Goal: Task Accomplishment & Management: Manage account settings

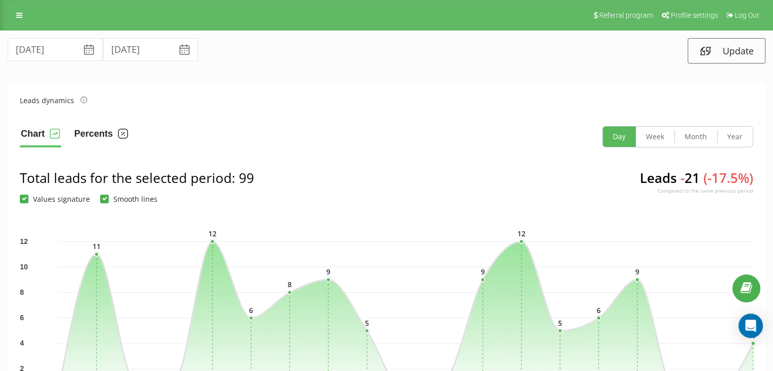
click at [90, 134] on button "Percents" at bounding box center [101, 136] width 56 height 21
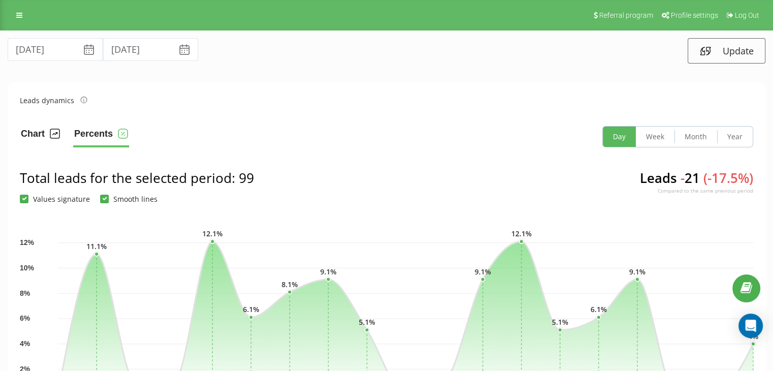
click at [35, 138] on button "Chart" at bounding box center [40, 136] width 41 height 21
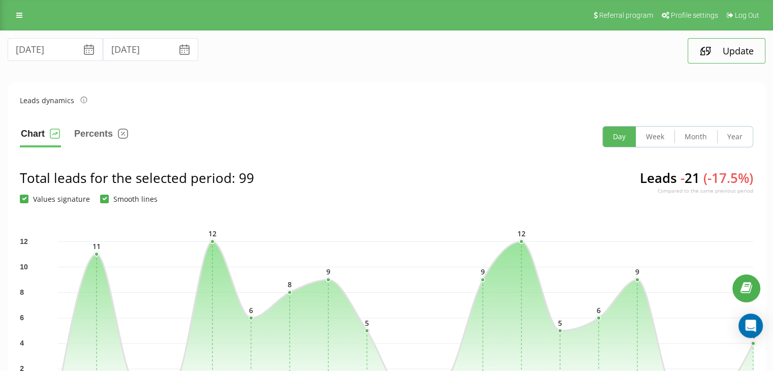
click at [720, 57] on button "Update" at bounding box center [726, 50] width 78 height 25
click at [178, 53] on icon at bounding box center [184, 50] width 12 height 12
click at [148, 48] on input "18.08.2025" at bounding box center [150, 49] width 95 height 23
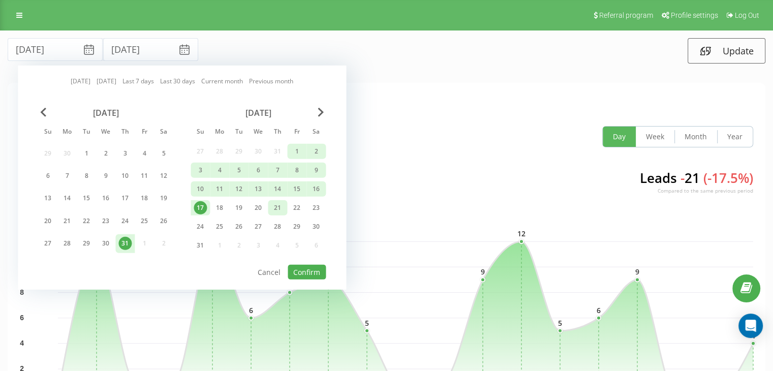
click at [285, 209] on div "21" at bounding box center [277, 207] width 19 height 15
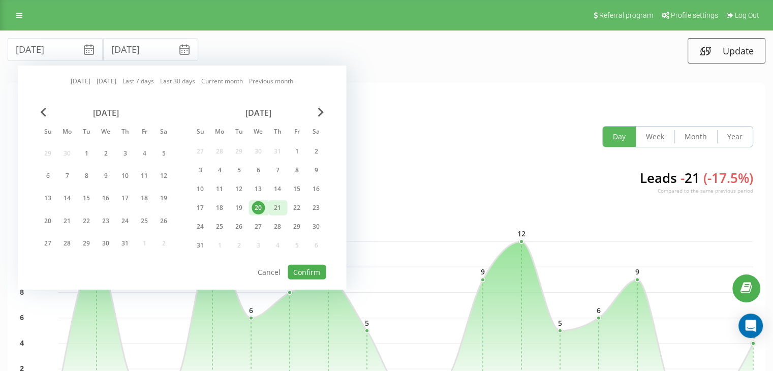
click at [280, 212] on div "21" at bounding box center [277, 207] width 13 height 13
click at [298, 206] on div "22" at bounding box center [296, 207] width 13 height 13
click at [295, 271] on button "Confirm" at bounding box center [307, 272] width 38 height 15
type input "22.08.2025"
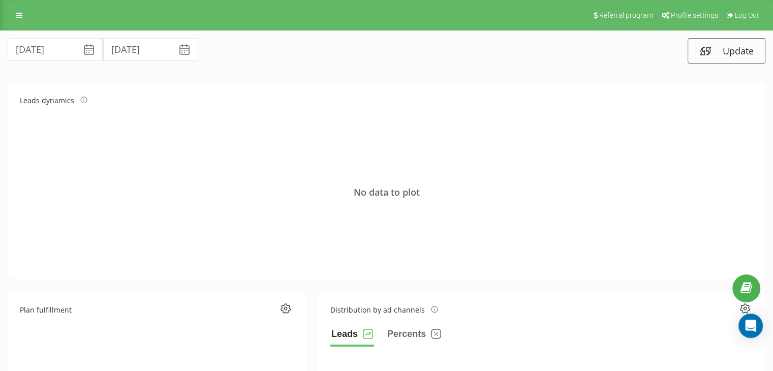
click at [84, 47] on icon at bounding box center [88, 47] width 9 height 4
click at [133, 47] on input "22.08.2025" at bounding box center [150, 49] width 95 height 23
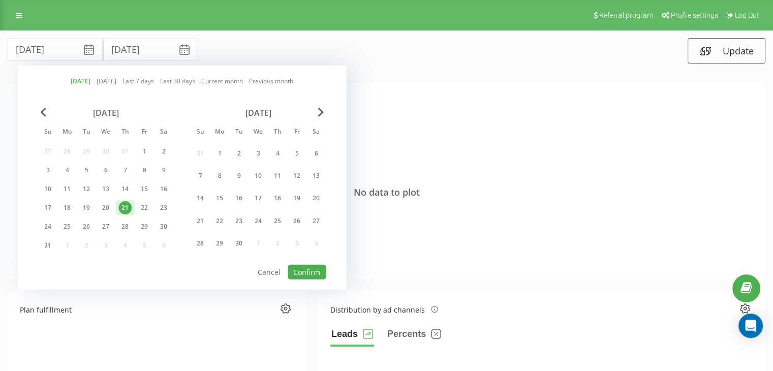
click at [130, 206] on div "21" at bounding box center [124, 207] width 13 height 13
click at [302, 275] on button "Confirm" at bounding box center [307, 272] width 38 height 15
type input "21.08.2025"
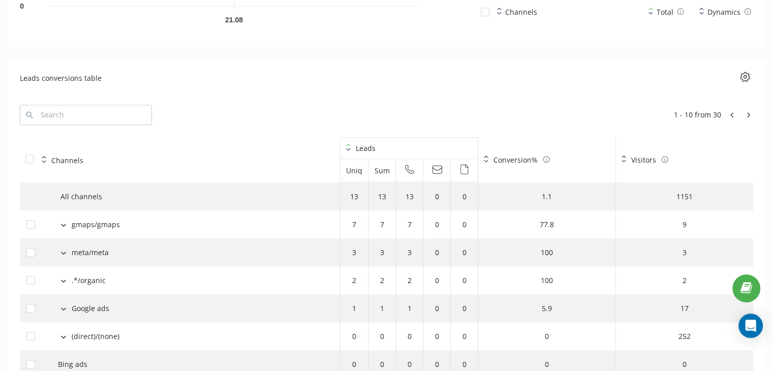
scroll to position [1084, 0]
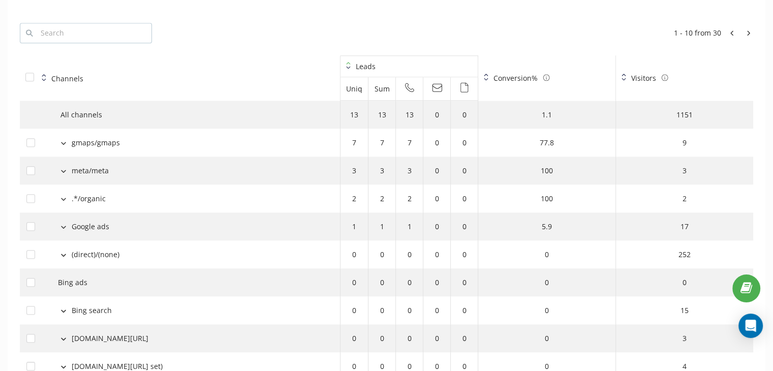
click at [64, 144] on button at bounding box center [63, 142] width 11 height 9
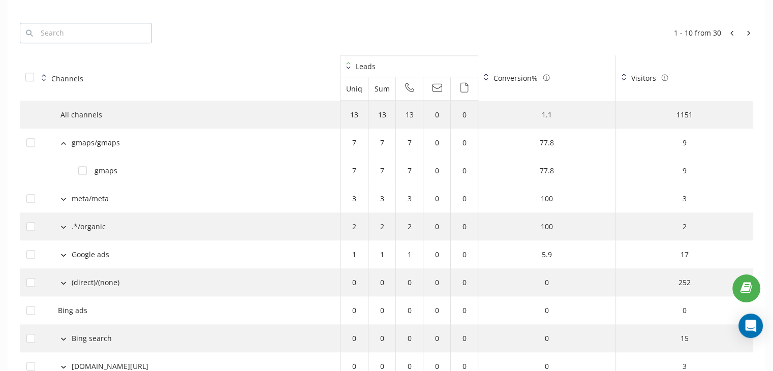
click at [64, 142] on icon at bounding box center [63, 143] width 5 height 3
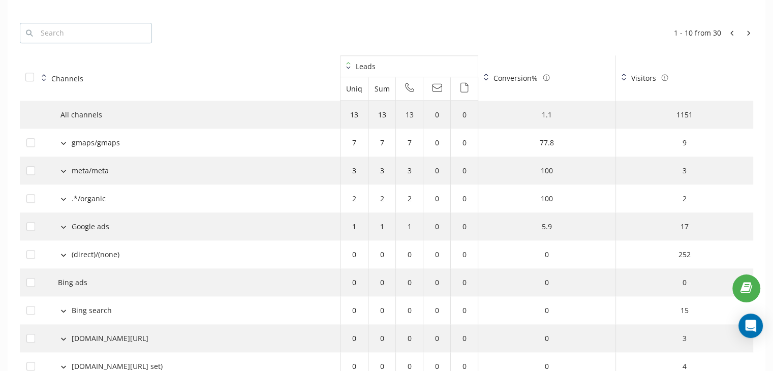
click at [63, 174] on div "meta/meta" at bounding box center [179, 170] width 307 height 11
click at [63, 160] on td "meta/meta" at bounding box center [180, 170] width 321 height 28
click at [63, 167] on button at bounding box center [63, 170] width 11 height 9
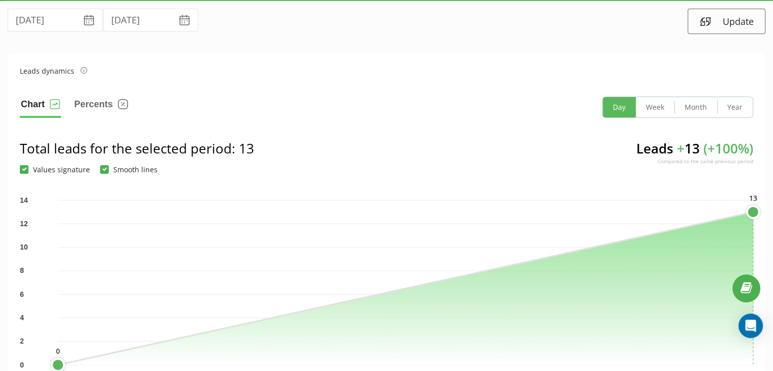
scroll to position [0, 0]
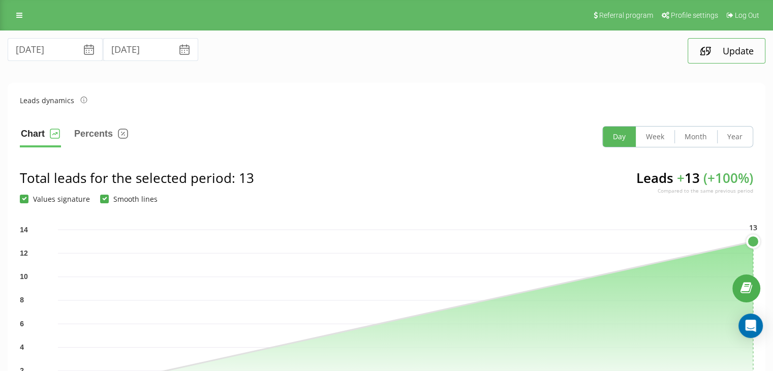
click at [706, 51] on icon at bounding box center [708, 51] width 4 height 8
click at [721, 56] on button "Update" at bounding box center [726, 50] width 78 height 25
click at [16, 18] on link at bounding box center [19, 15] width 18 height 14
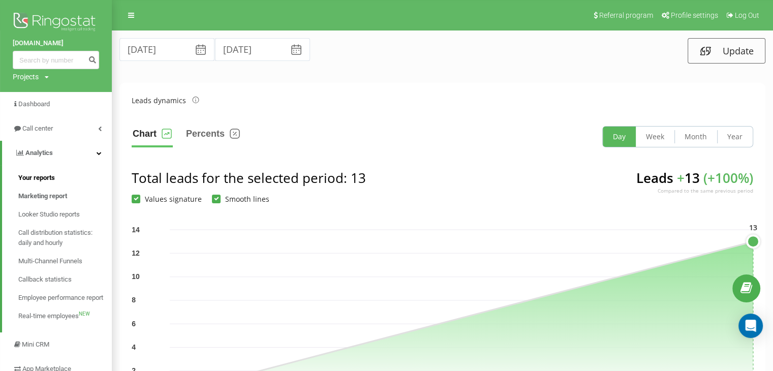
click at [41, 177] on span "Your reports" at bounding box center [36, 178] width 37 height 10
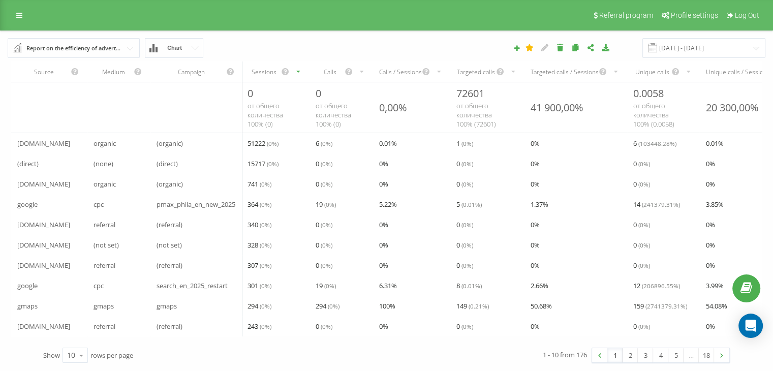
click at [177, 47] on span "Chart" at bounding box center [174, 48] width 15 height 7
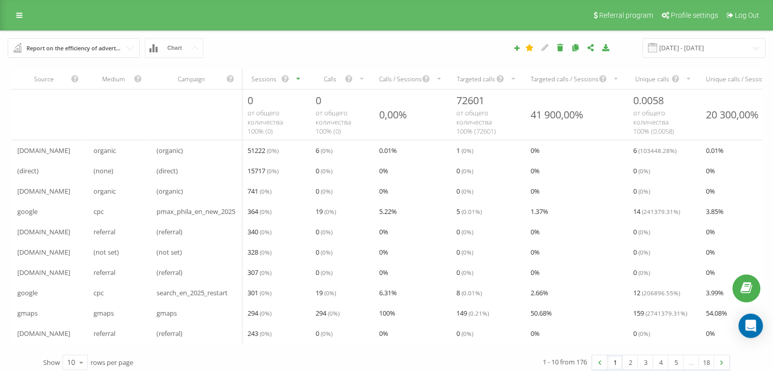
click at [121, 47] on div "Report on the efficiency of advertising campaigns" at bounding box center [74, 48] width 96 height 11
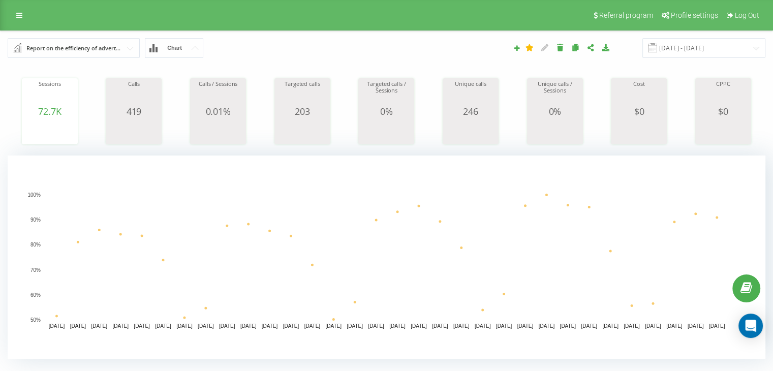
click at [240, 37] on div "Report on the efficiency of advertising campaigns Browser Call page Landing pag…" at bounding box center [387, 48] width 772 height 34
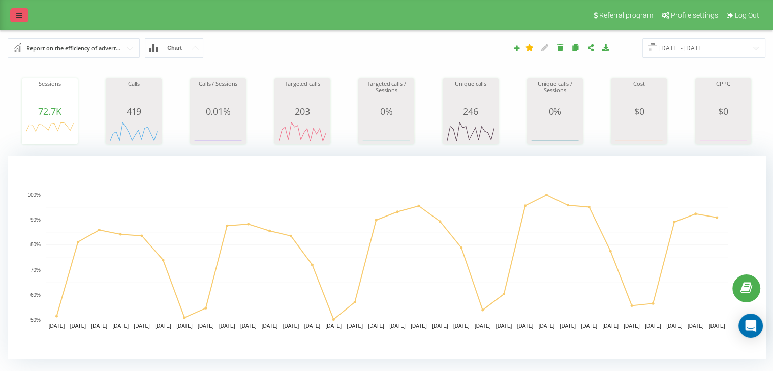
click at [17, 16] on icon at bounding box center [19, 15] width 6 height 7
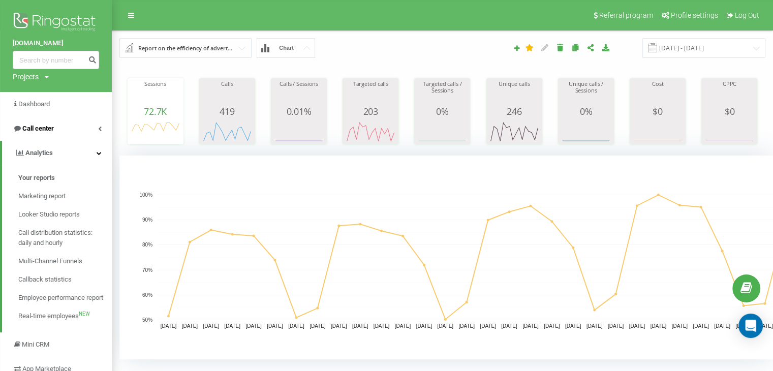
click at [42, 128] on span "Call center" at bounding box center [37, 128] width 31 height 8
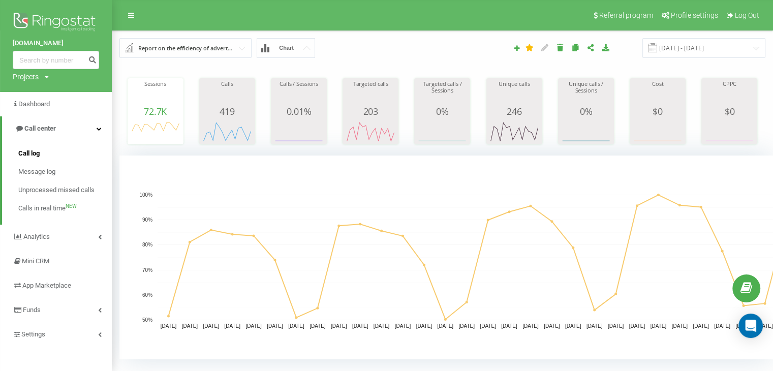
click at [43, 155] on link "Call log" at bounding box center [64, 153] width 93 height 18
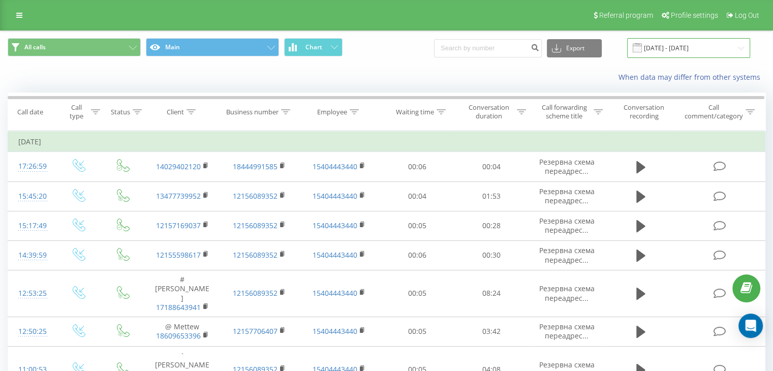
click at [665, 46] on input "21.07.2025 - 21.08.2025" at bounding box center [688, 48] width 123 height 20
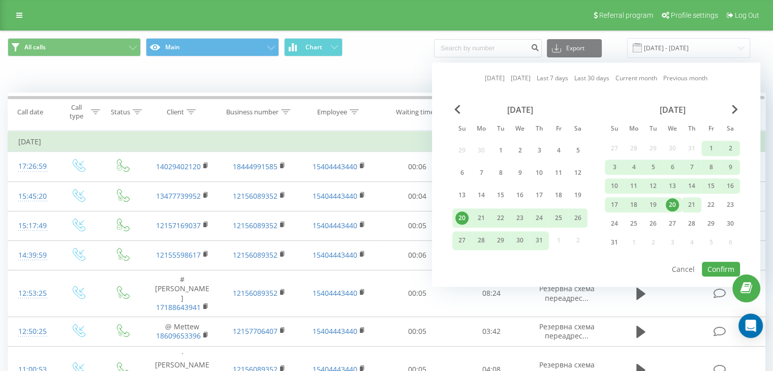
click at [688, 206] on div "21" at bounding box center [691, 204] width 13 height 13
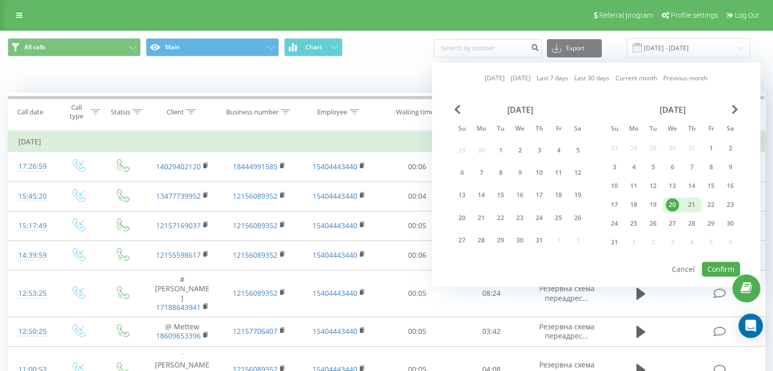
click at [686, 202] on div "21" at bounding box center [691, 204] width 13 height 13
click at [707, 198] on div "22" at bounding box center [710, 204] width 13 height 13
click at [716, 266] on button "Confirm" at bounding box center [721, 269] width 38 height 15
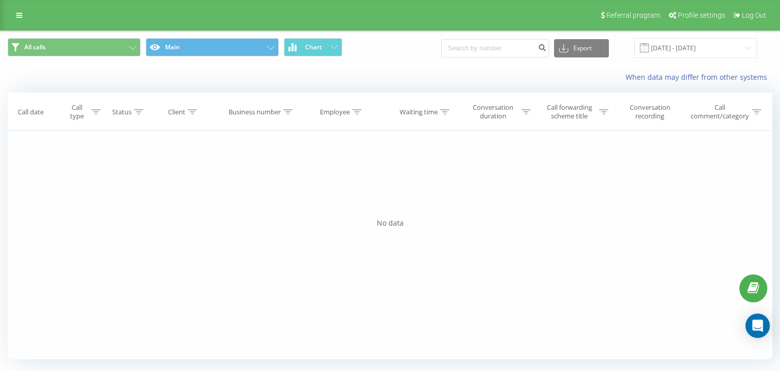
click at [649, 50] on span at bounding box center [644, 47] width 9 height 9
click at [668, 45] on input "22.08.2025 - 22.08.2025" at bounding box center [696, 48] width 123 height 20
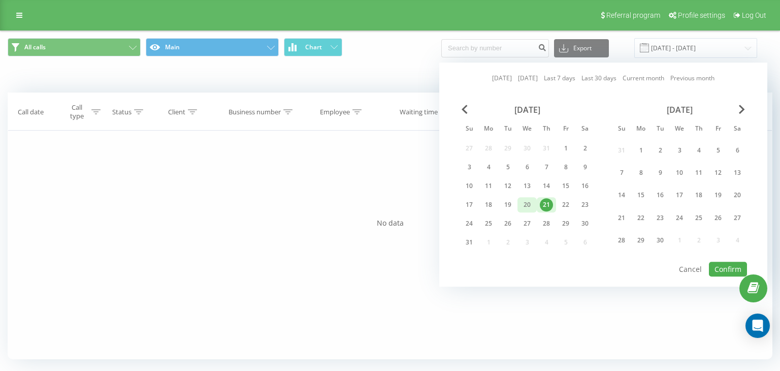
click at [532, 203] on div "20" at bounding box center [527, 204] width 13 height 13
click at [544, 205] on div "21" at bounding box center [546, 204] width 13 height 13
click at [734, 263] on button "Confirm" at bounding box center [728, 269] width 38 height 15
type input "20.08.2025 - 21.08.2025"
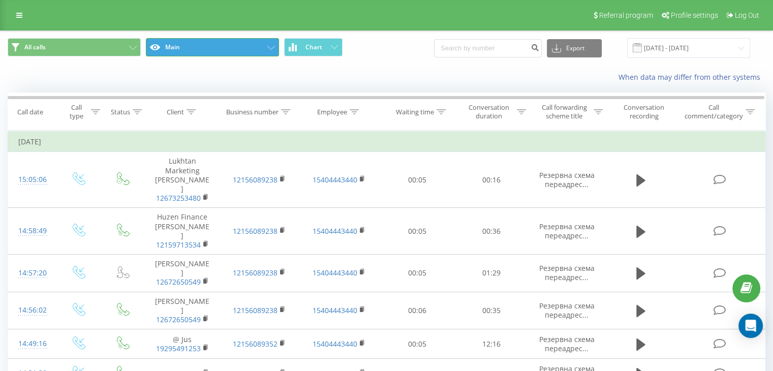
click at [245, 50] on button "Main" at bounding box center [212, 47] width 133 height 18
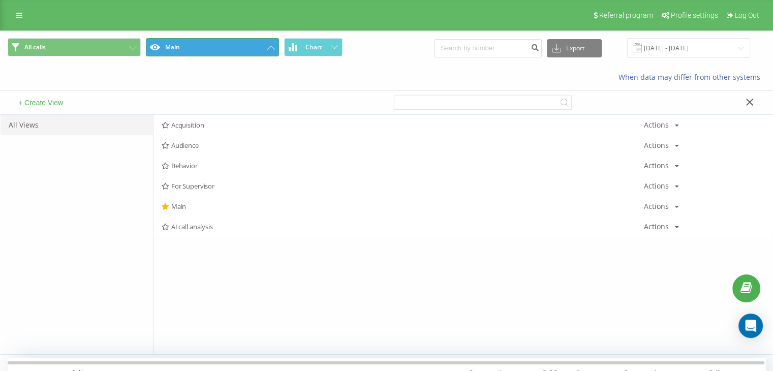
click at [245, 50] on button "Main" at bounding box center [212, 47] width 133 height 18
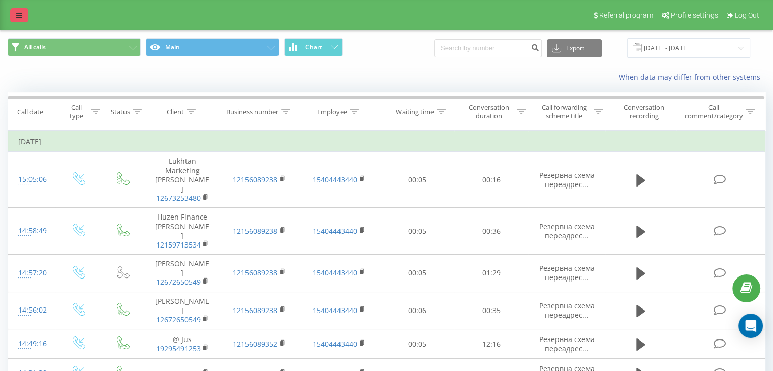
click at [13, 13] on link at bounding box center [19, 15] width 18 height 14
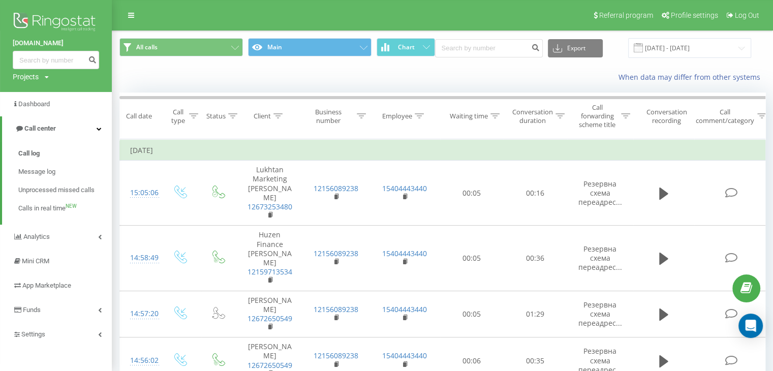
click at [317, 67] on div "When data may differ from other systems" at bounding box center [442, 77] width 660 height 24
click at [134, 14] on link at bounding box center [131, 15] width 18 height 14
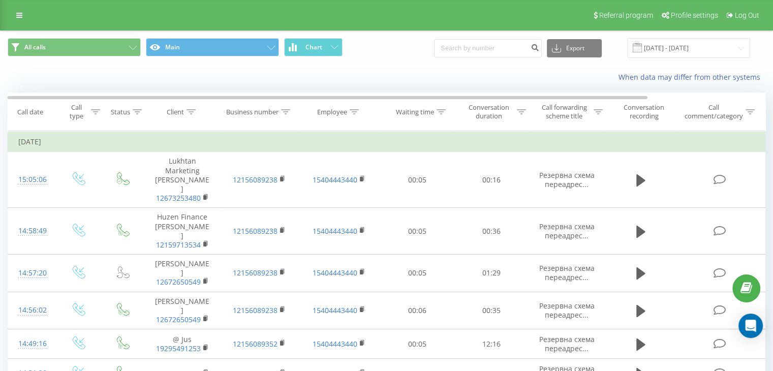
click at [4, 15] on div "Referral program Profile settings Log Out" at bounding box center [386, 15] width 773 height 30
click at [22, 13] on link at bounding box center [19, 15] width 18 height 14
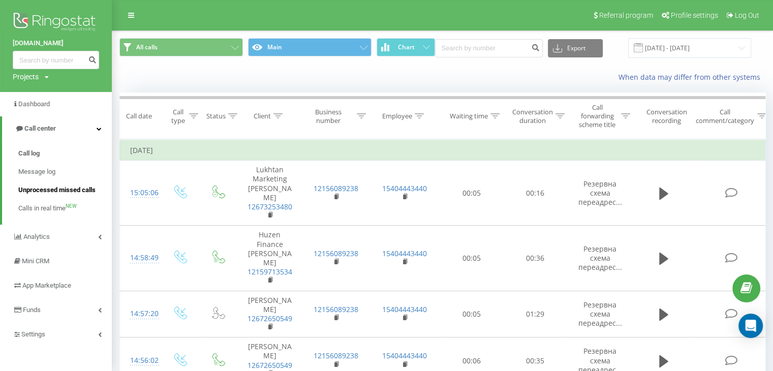
scroll to position [68, 0]
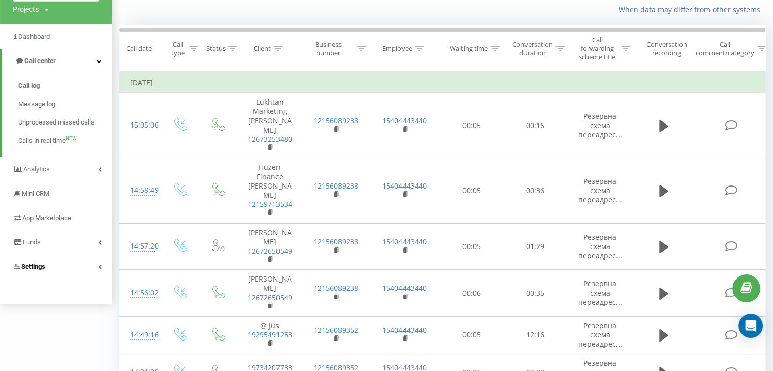
click at [70, 264] on link "Settings" at bounding box center [56, 267] width 112 height 24
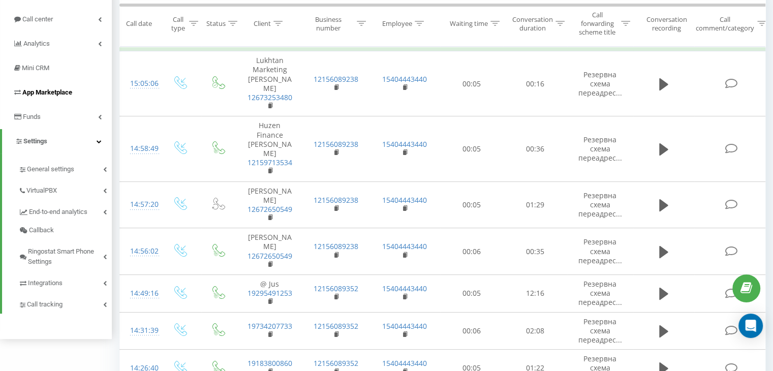
scroll to position [135, 0]
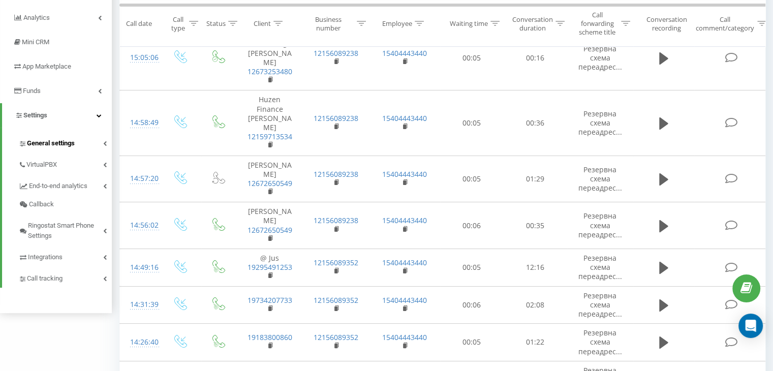
click at [91, 141] on link "General settings" at bounding box center [64, 141] width 93 height 21
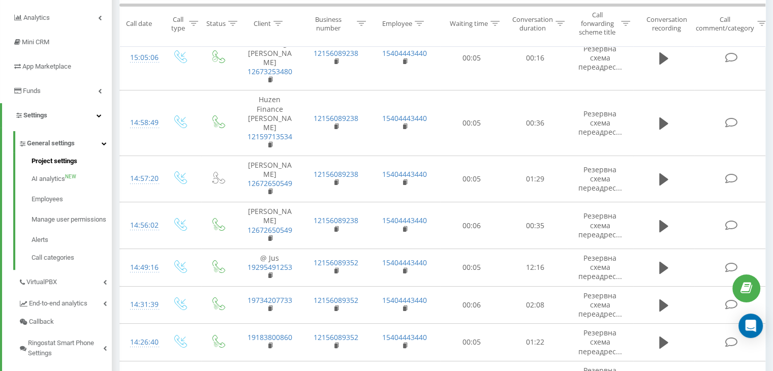
click at [68, 163] on span "Project settings" at bounding box center [54, 161] width 46 height 10
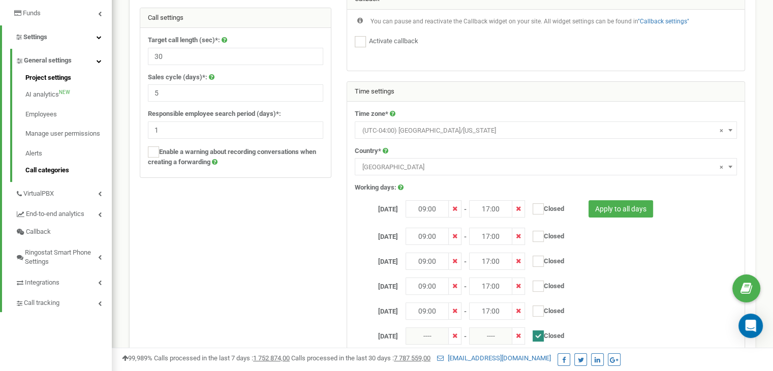
scroll to position [203, 0]
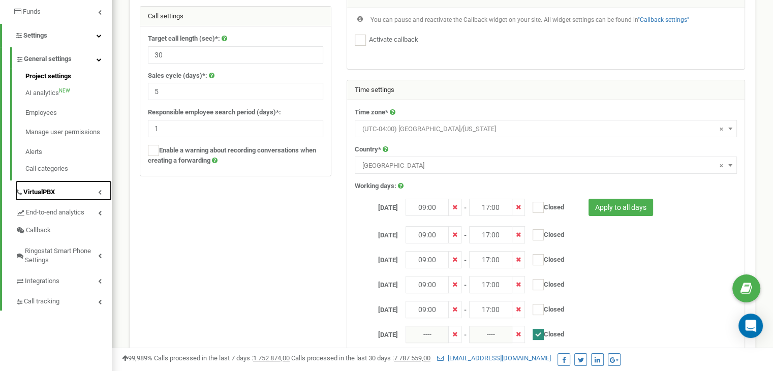
click at [91, 190] on link "VirtualPBX" at bounding box center [63, 190] width 97 height 21
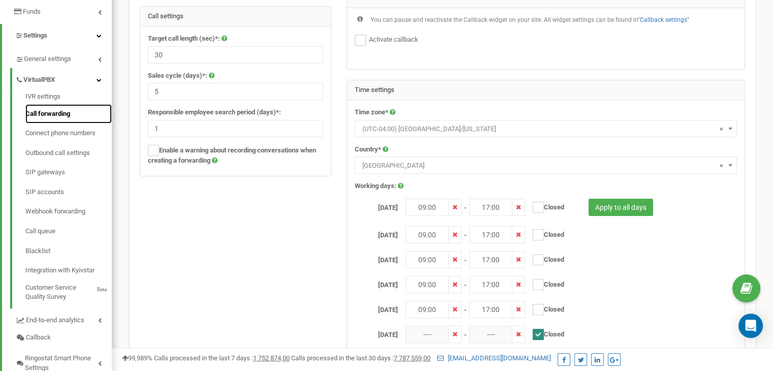
click at [55, 112] on link "Call forwarding" at bounding box center [68, 114] width 86 height 20
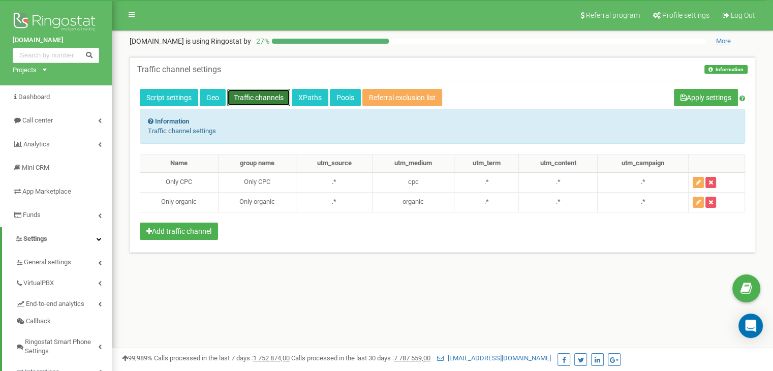
click at [260, 93] on link "Traffic channels" at bounding box center [258, 97] width 63 height 17
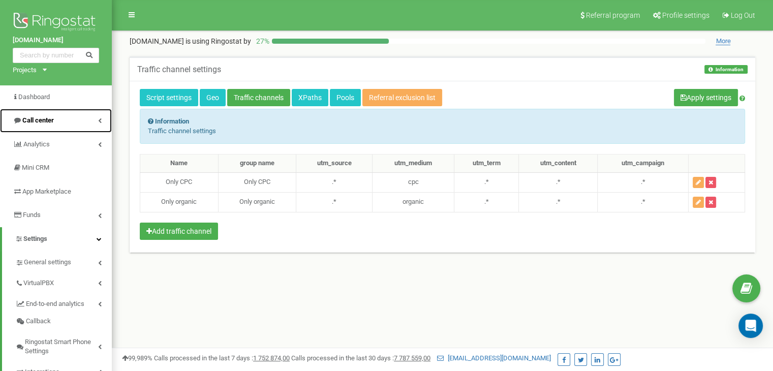
click at [51, 116] on span "Call center" at bounding box center [37, 120] width 31 height 8
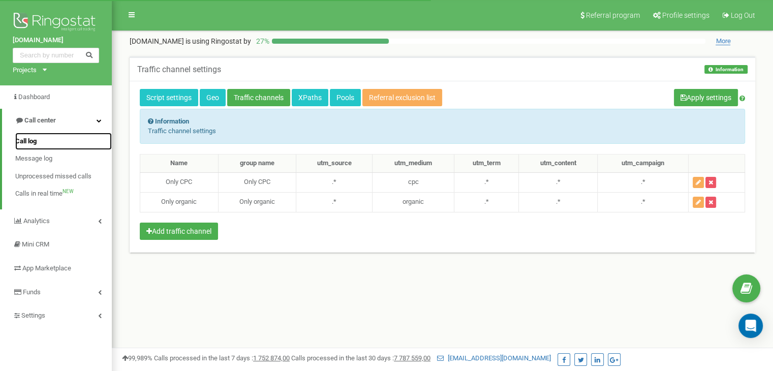
click at [35, 143] on span "Call log" at bounding box center [25, 142] width 21 height 10
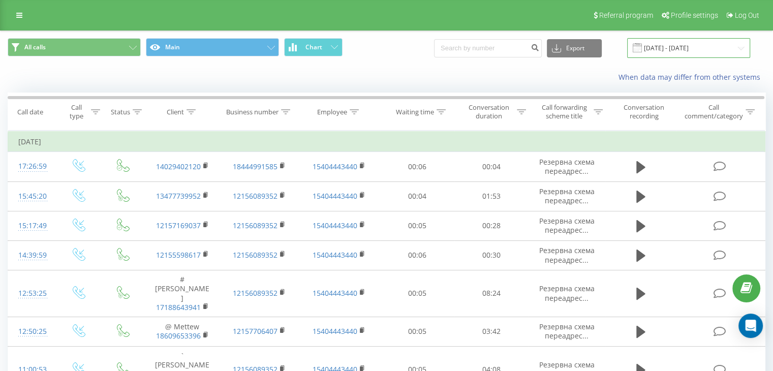
click at [665, 39] on input "21.07.2025 - 21.08.2025" at bounding box center [688, 48] width 123 height 20
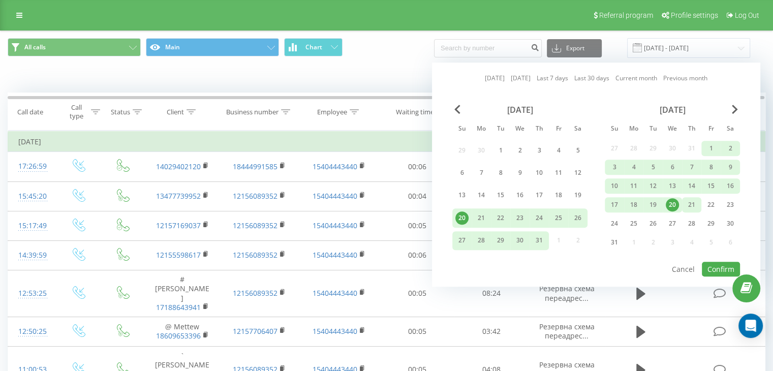
click at [696, 206] on div "21" at bounding box center [691, 204] width 13 height 13
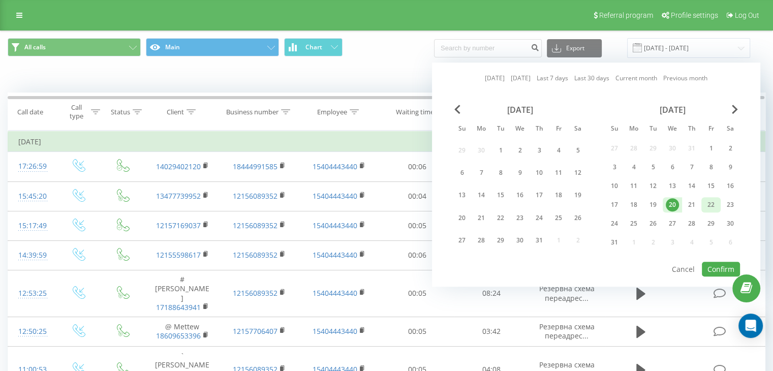
click at [713, 204] on div "22" at bounding box center [710, 204] width 13 height 13
click at [723, 272] on button "Confirm" at bounding box center [721, 269] width 38 height 15
type input "21.08.2025 - 22.08.2025"
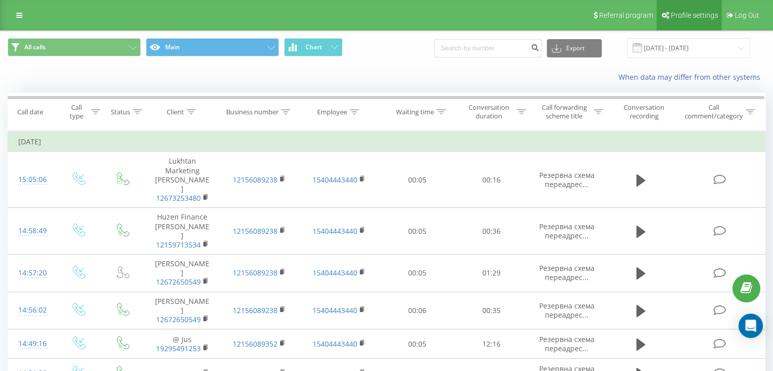
click at [703, 15] on span "Profile settings" at bounding box center [694, 15] width 47 height 8
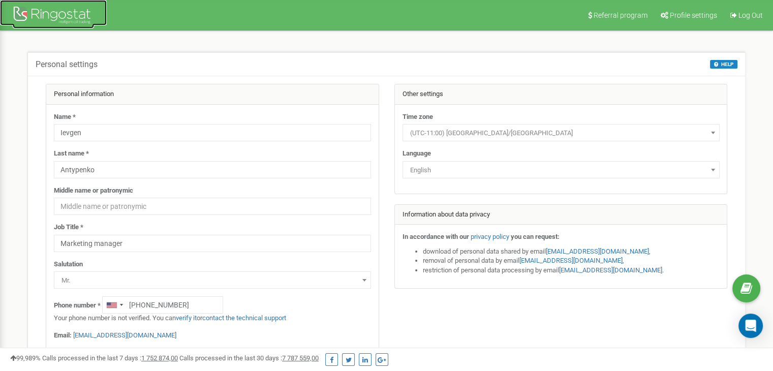
click at [17, 10] on div at bounding box center [53, 16] width 81 height 24
